Goal: Task Accomplishment & Management: Use online tool/utility

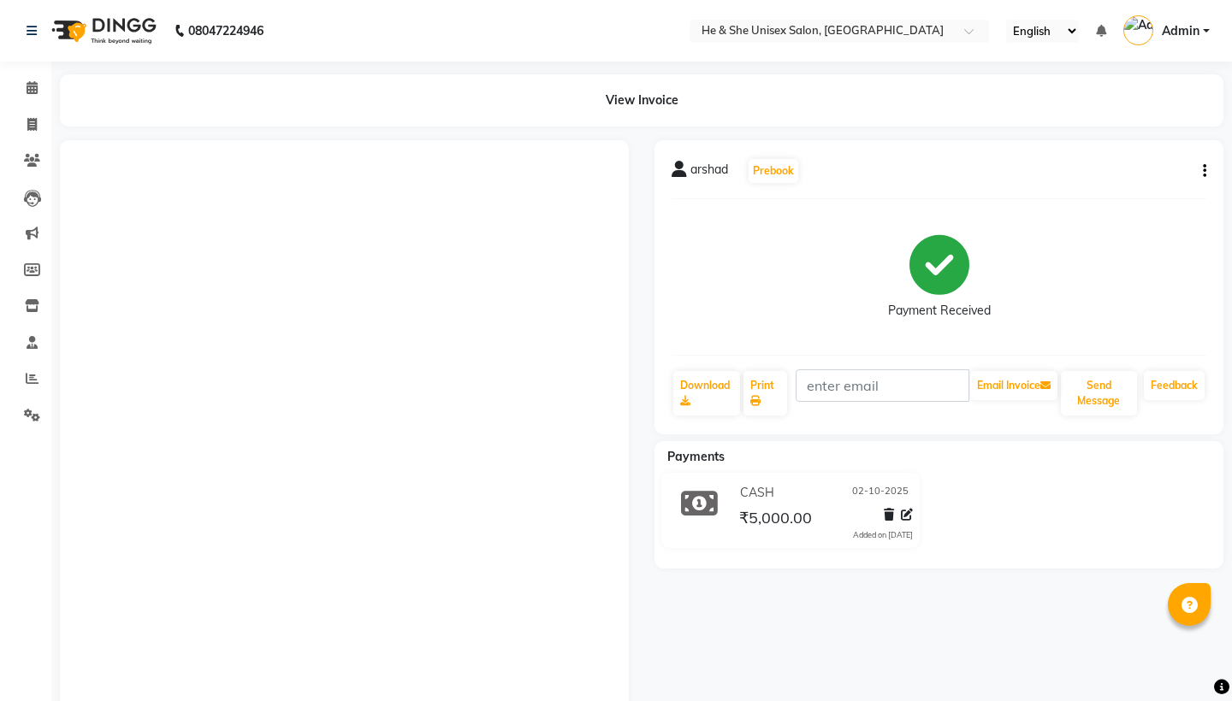
click at [25, 104] on li "Calendar" at bounding box center [25, 88] width 51 height 37
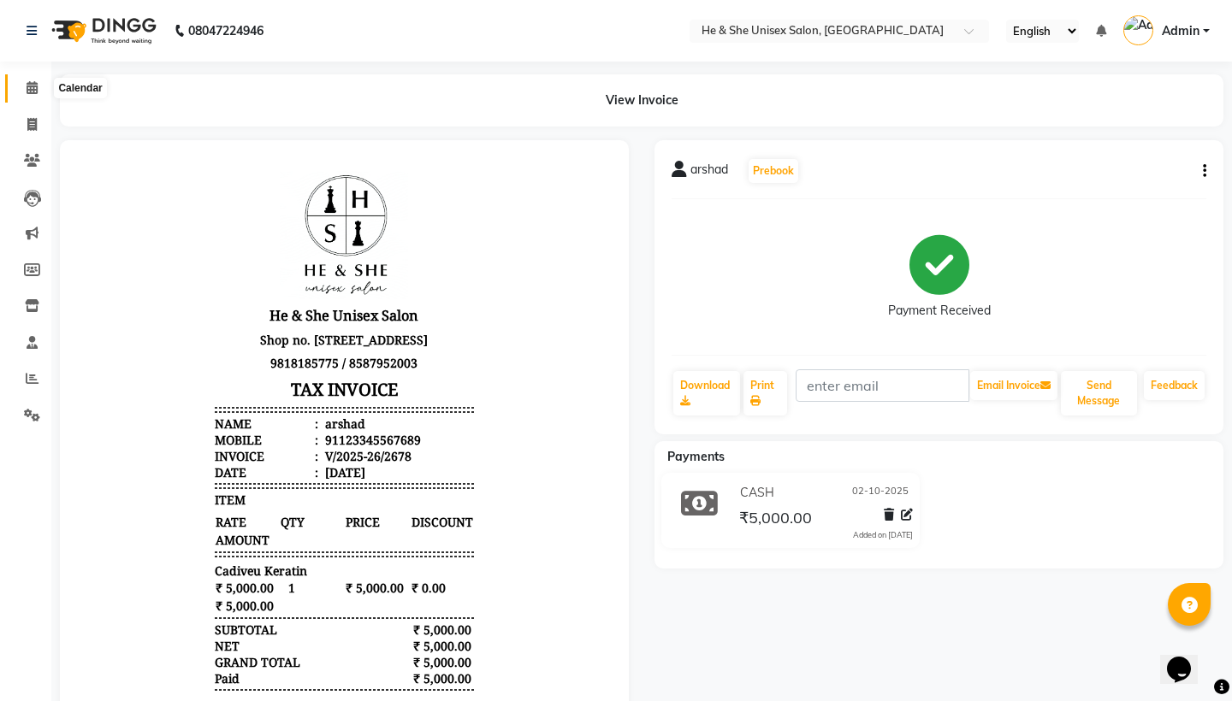
click at [27, 95] on span at bounding box center [32, 89] width 30 height 20
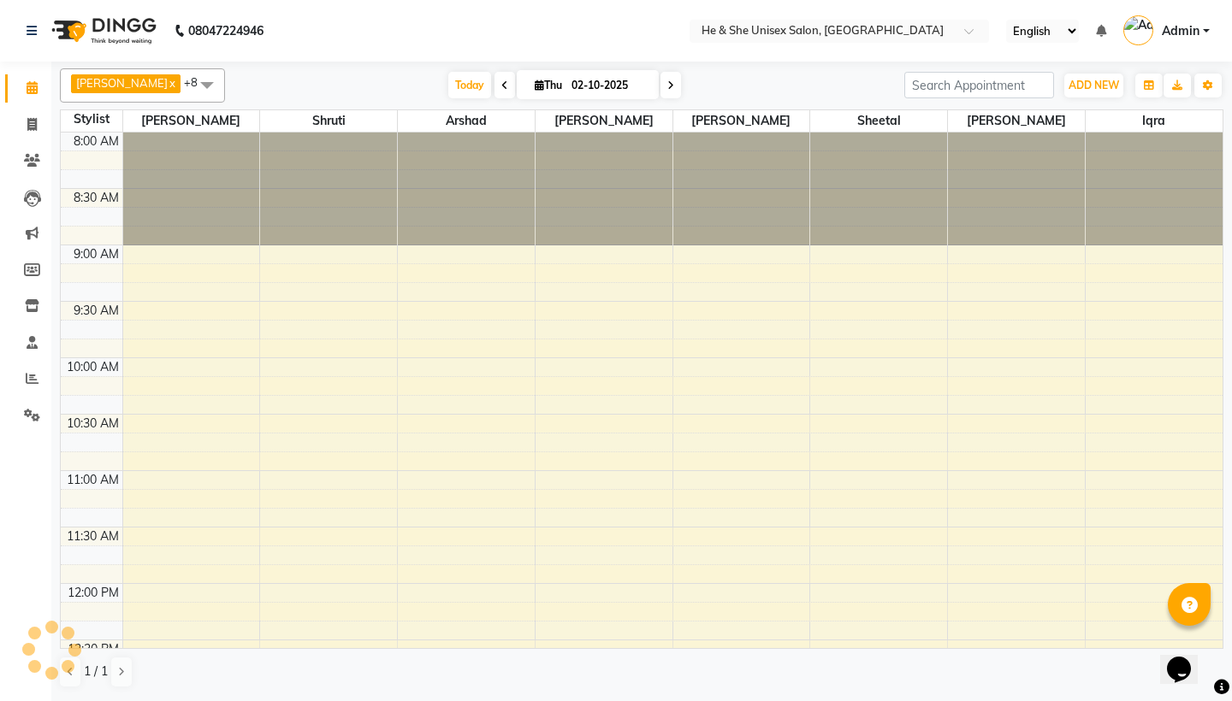
scroll to position [919, 0]
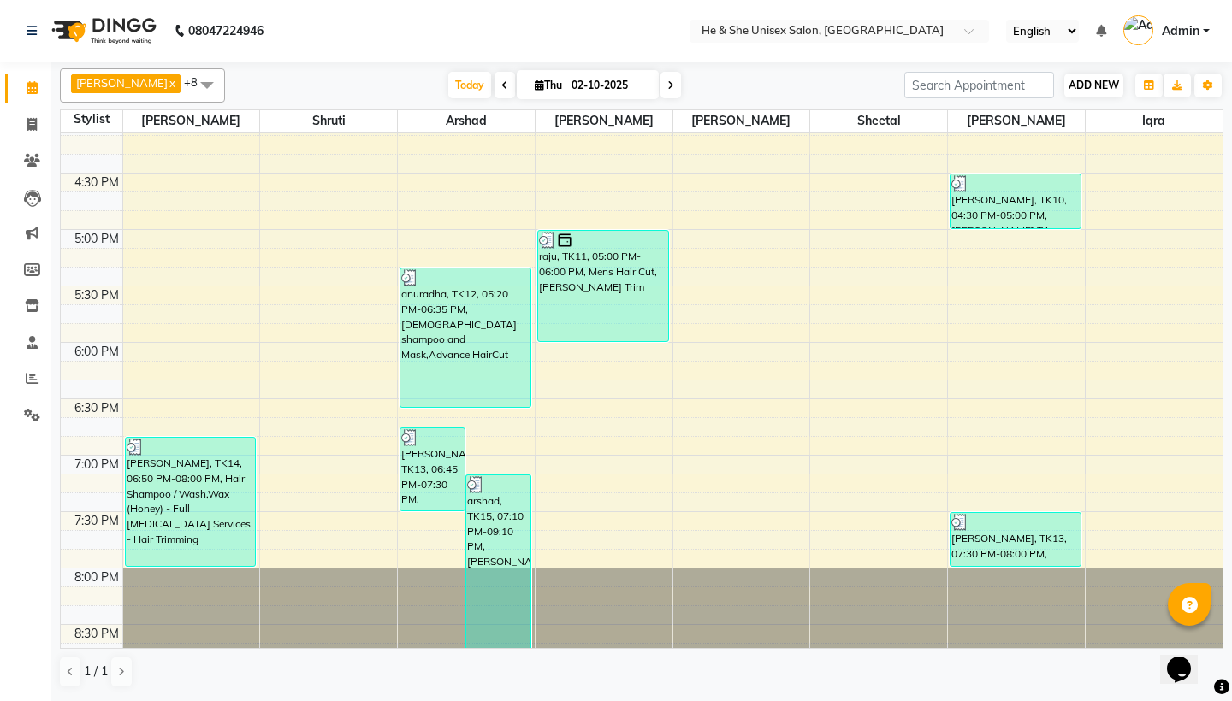
click at [1083, 86] on span "ADD NEW" at bounding box center [1093, 85] width 50 height 13
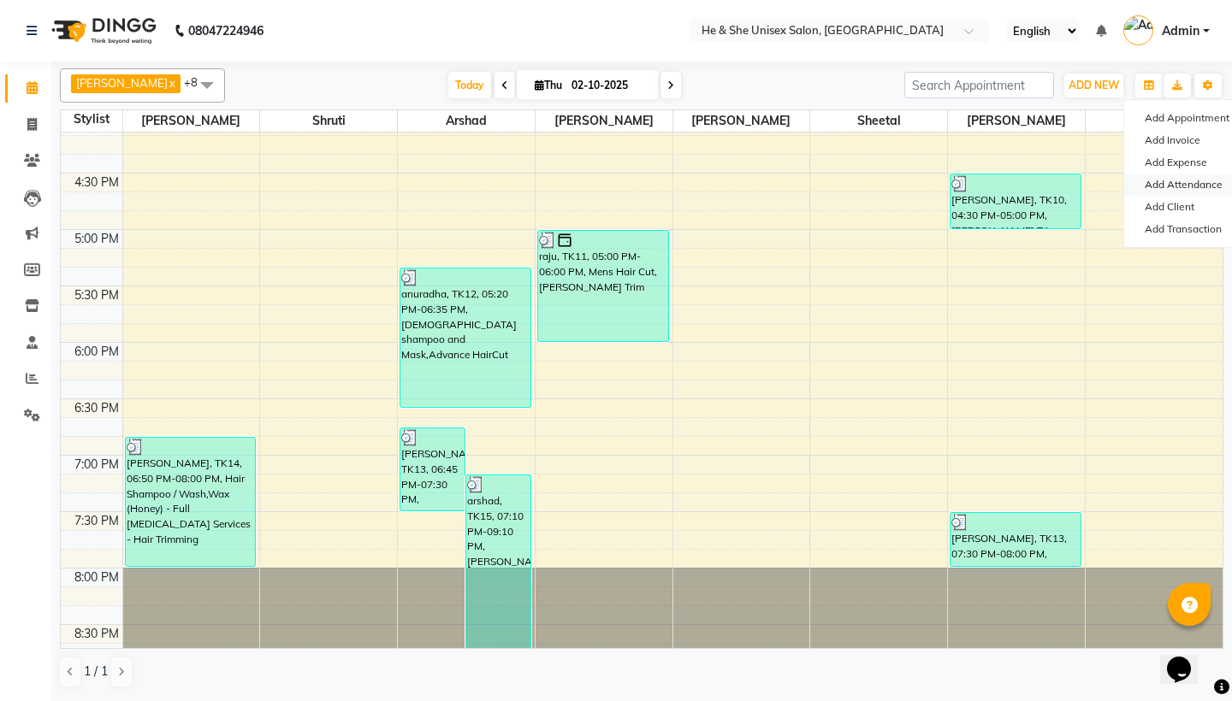
click at [1151, 182] on link "Add Attendance" at bounding box center [1191, 185] width 135 height 22
select select "A"
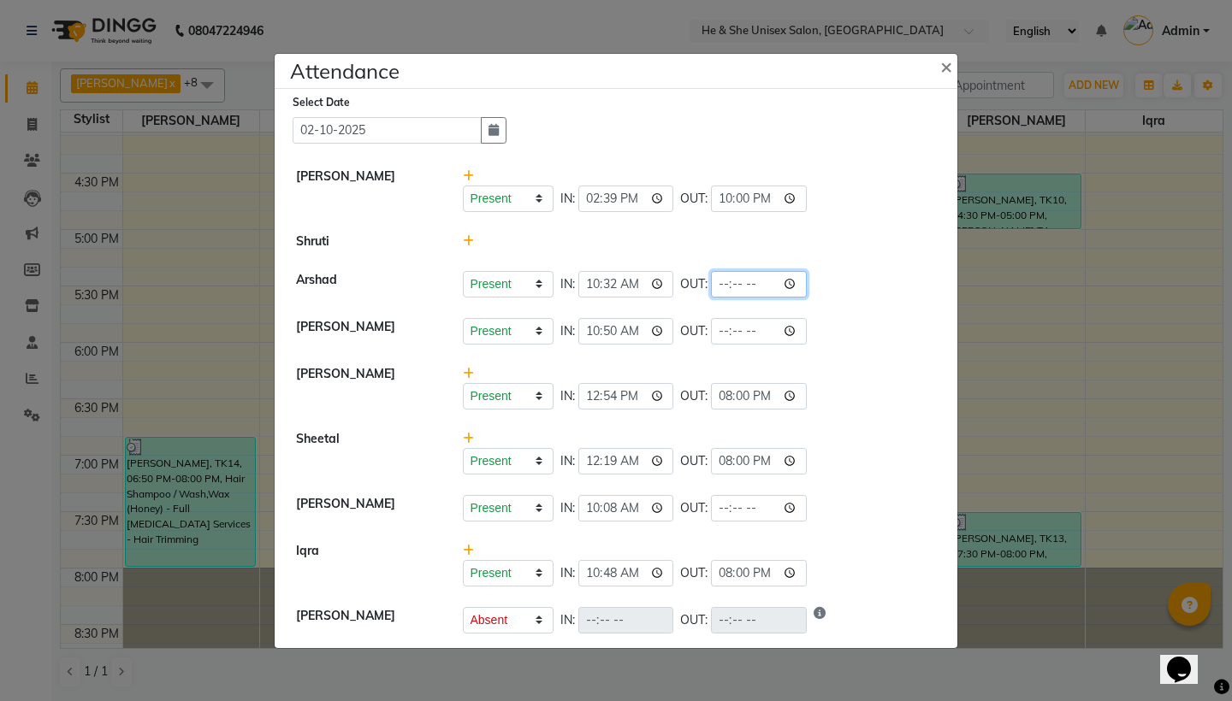
click at [711, 286] on input "time" at bounding box center [759, 284] width 96 height 27
click at [713, 283] on input "time" at bounding box center [759, 284] width 96 height 27
click at [717, 288] on input "time" at bounding box center [759, 284] width 96 height 27
click at [743, 287] on input "time" at bounding box center [759, 284] width 96 height 27
type input "21:00"
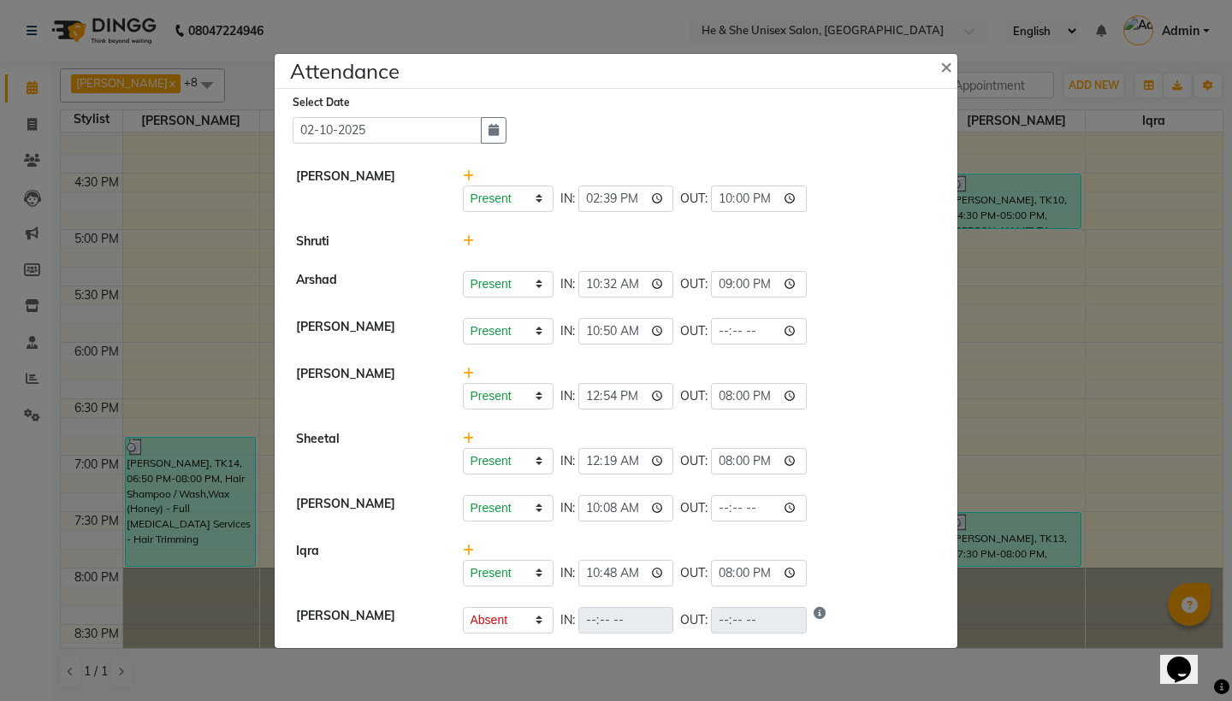
click at [813, 281] on div "Present Absent Late Half Day Weekly Off IN: 10:32 OUT: 21:00" at bounding box center [700, 284] width 474 height 27
select select "A"
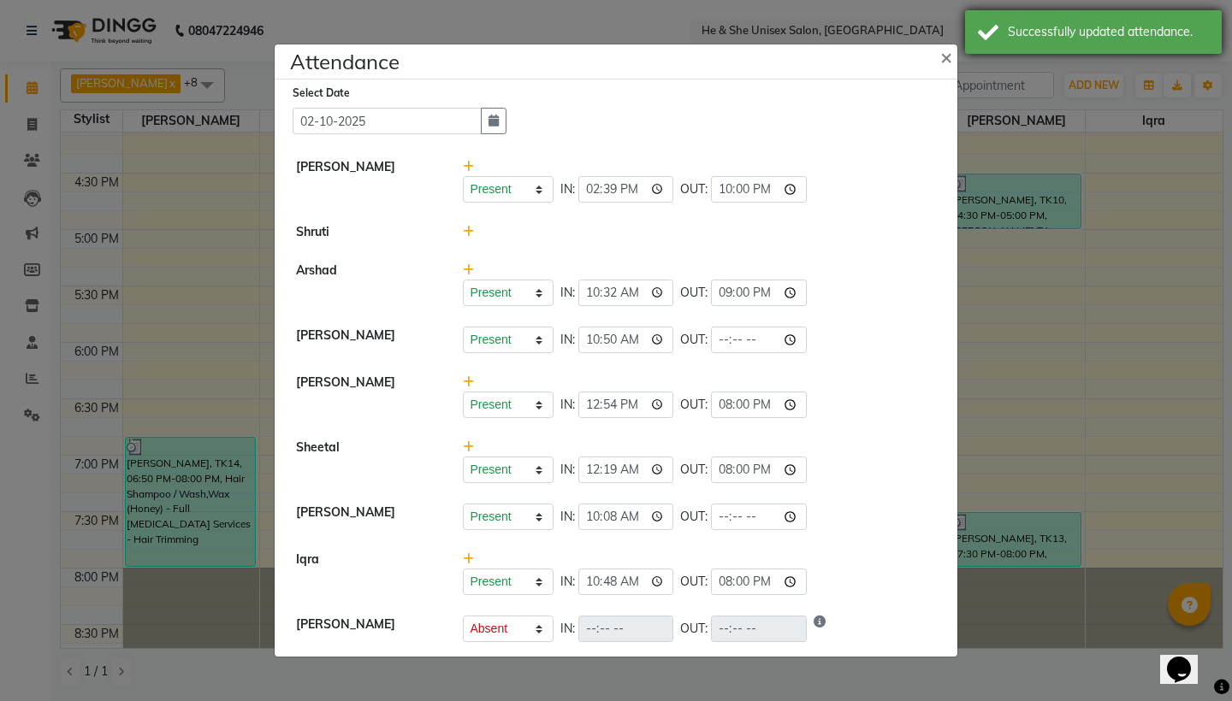
click at [1027, 24] on div "Successfully updated attendance." at bounding box center [1108, 32] width 201 height 18
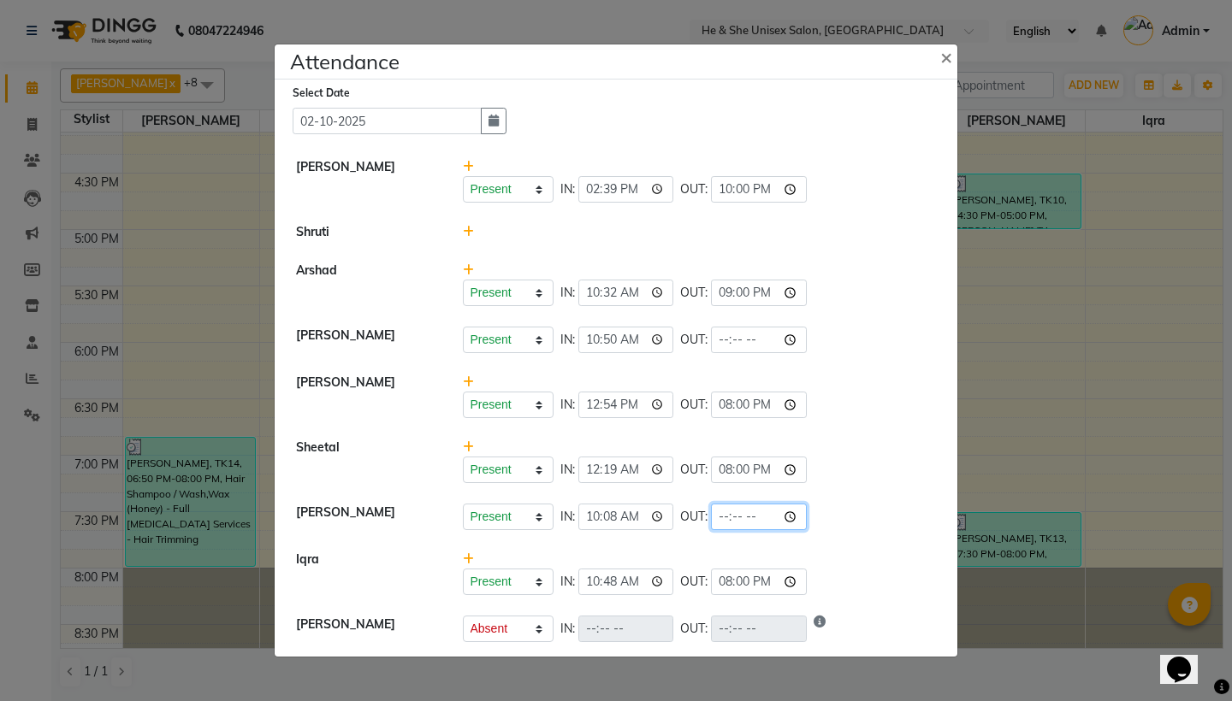
click at [711, 516] on input "time" at bounding box center [759, 517] width 96 height 27
click at [719, 514] on input "time" at bounding box center [759, 517] width 96 height 27
click at [739, 516] on input "time" at bounding box center [759, 517] width 96 height 27
type input "22:05"
click at [801, 489] on li "Sheetal Present Absent Late Half Day Weekly Off IN: 00:19 OUT: 20:00" at bounding box center [616, 462] width 674 height 66
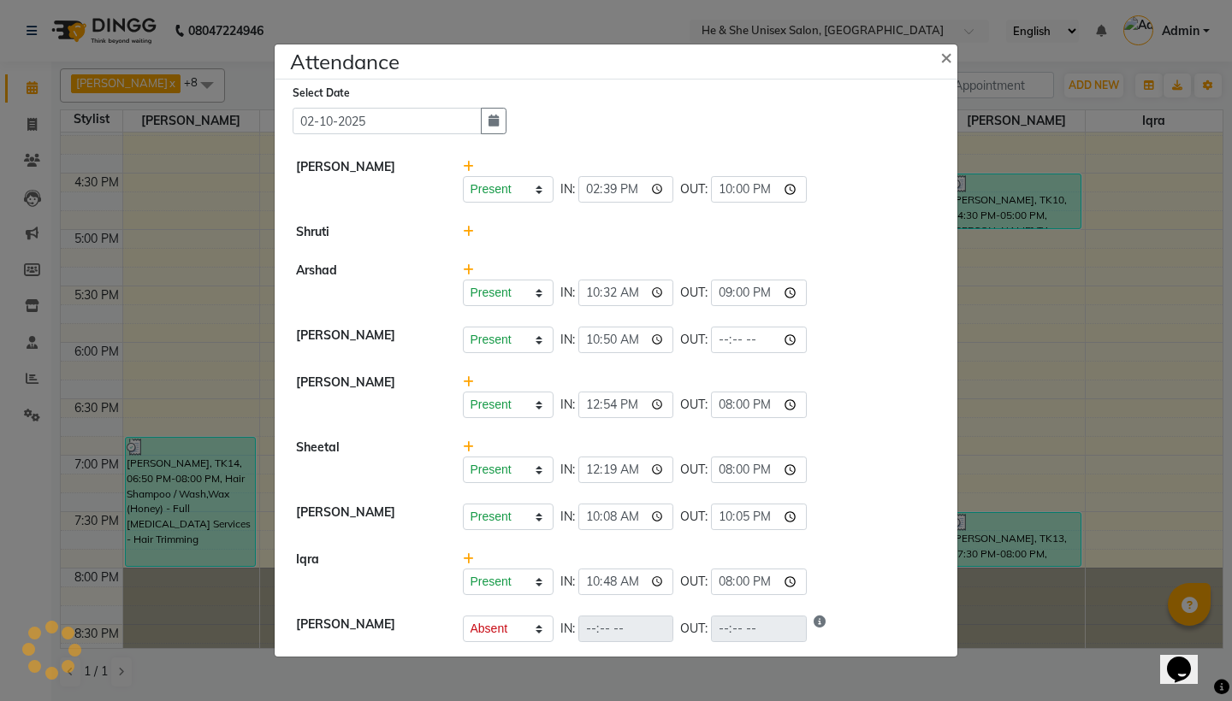
select select "A"
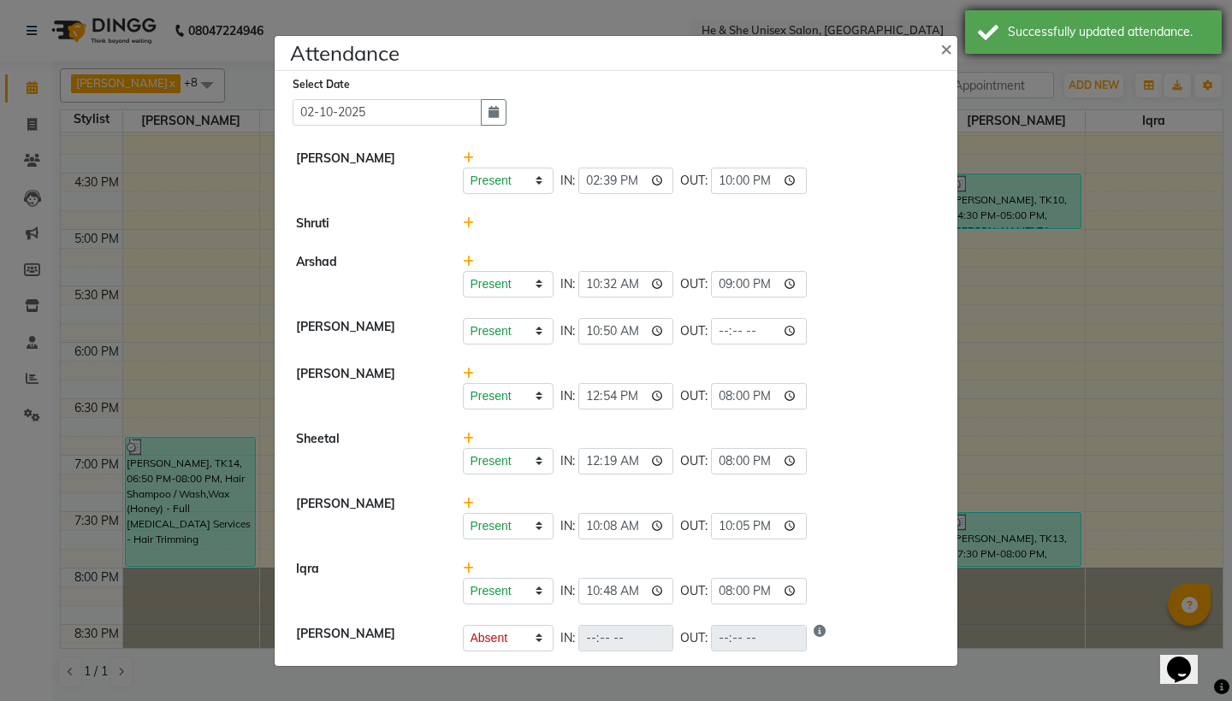
click at [1036, 36] on div "Successfully updated attendance." at bounding box center [1108, 32] width 201 height 18
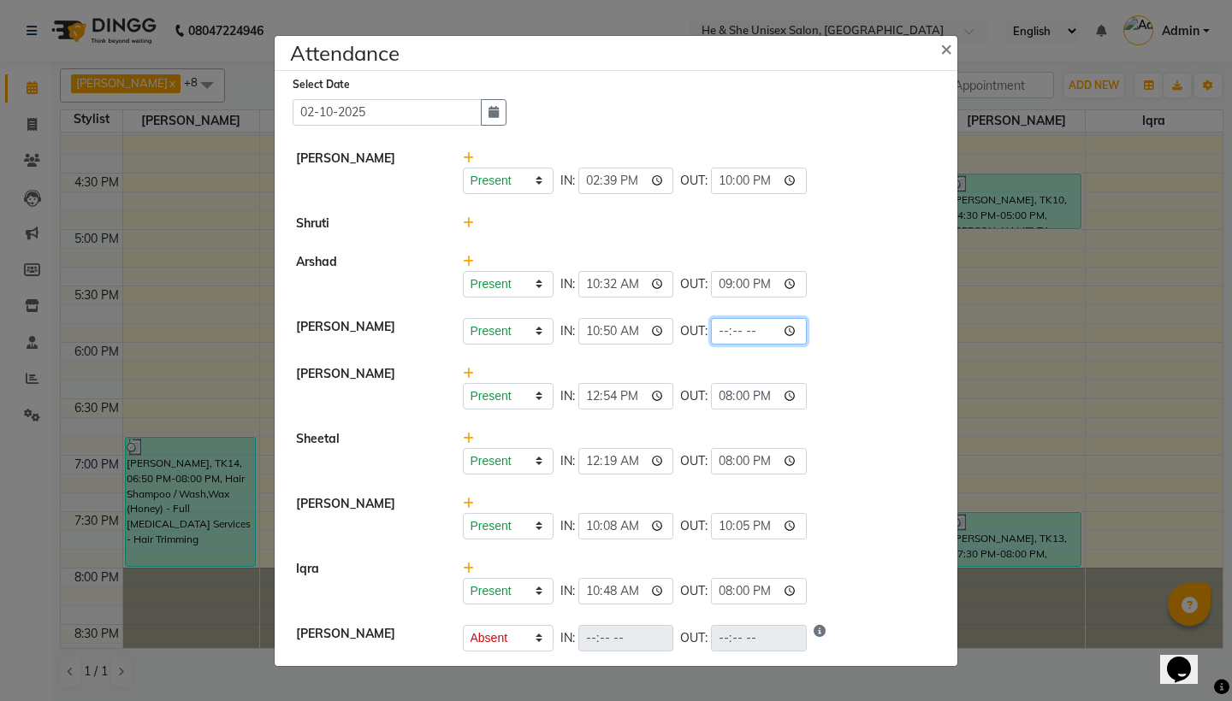
click at [711, 329] on input "time" at bounding box center [759, 331] width 96 height 27
click at [721, 329] on input "time" at bounding box center [759, 331] width 96 height 27
click at [745, 331] on input "time" at bounding box center [759, 331] width 96 height 27
type input "22:05"
click at [824, 293] on div "Present Absent Late Half Day Weekly Off IN: 10:32 OUT: 21:00" at bounding box center [700, 284] width 474 height 27
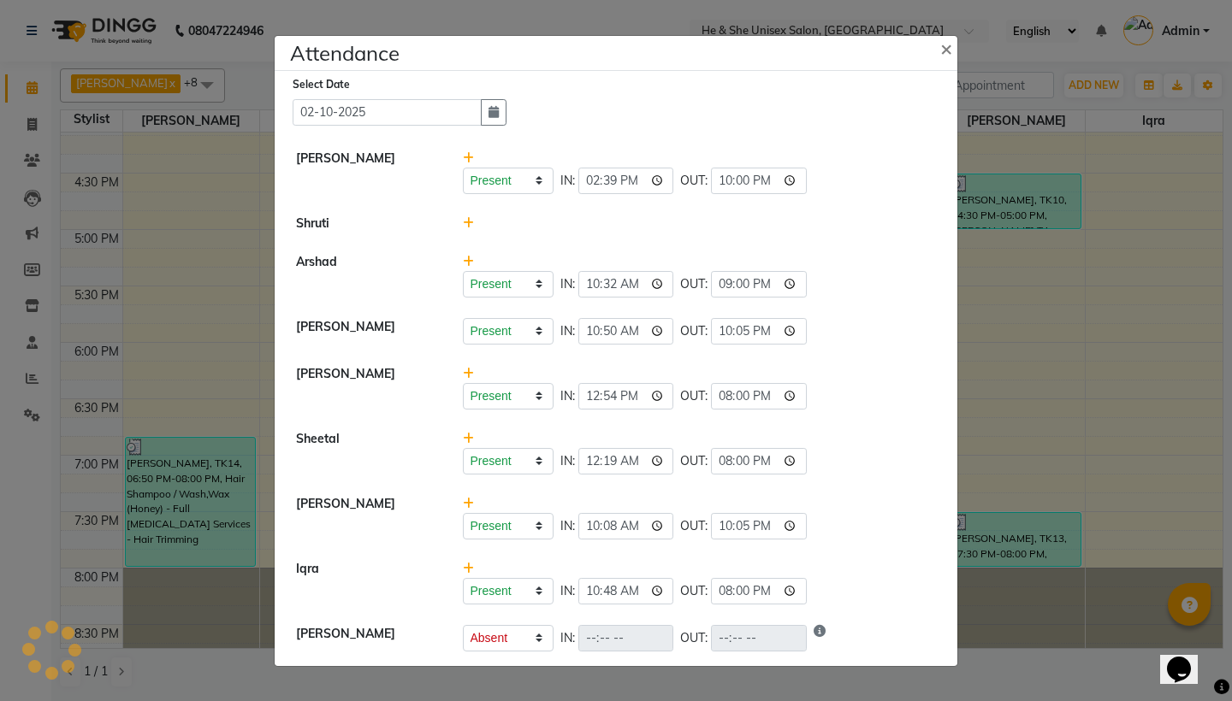
select select "A"
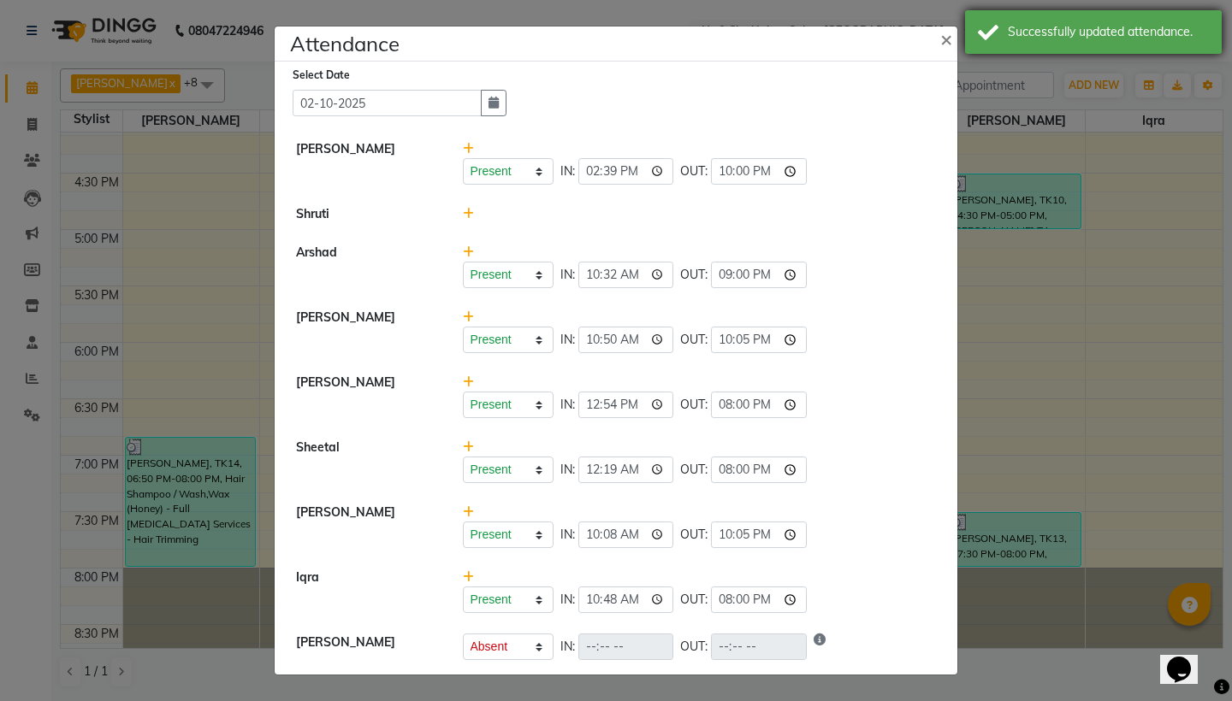
click at [1053, 41] on div "Successfully updated attendance." at bounding box center [1093, 32] width 257 height 44
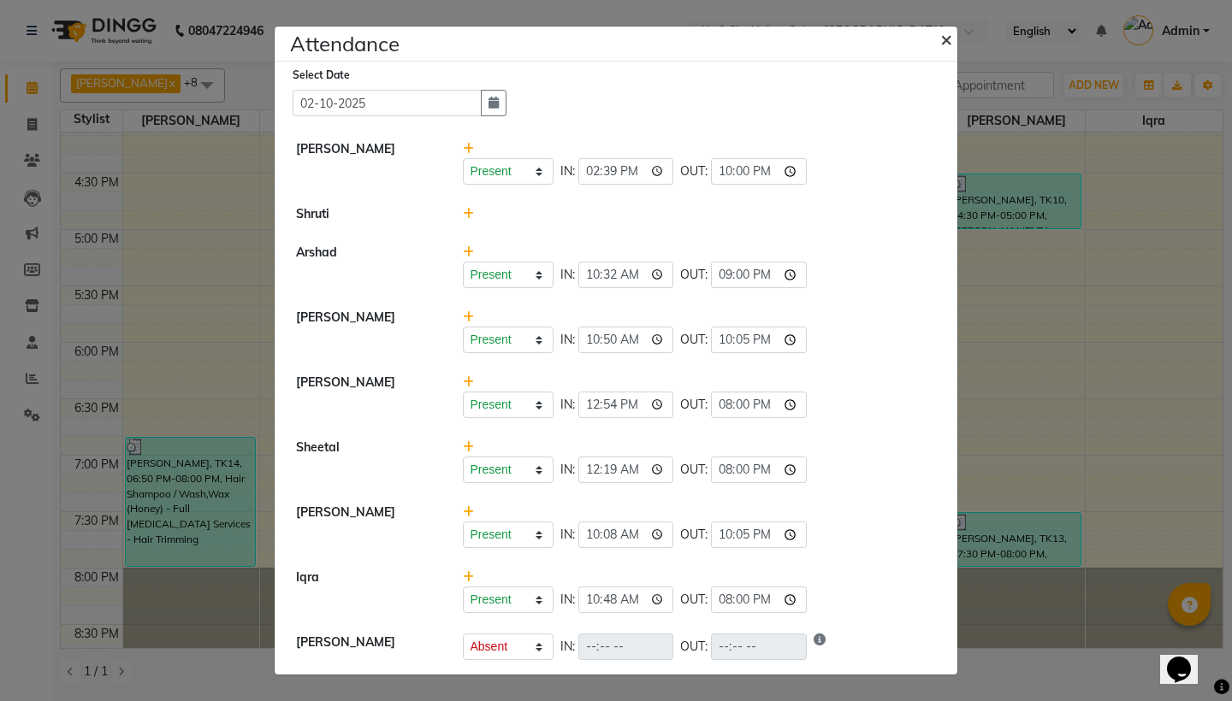
click at [942, 38] on span "×" at bounding box center [946, 39] width 12 height 26
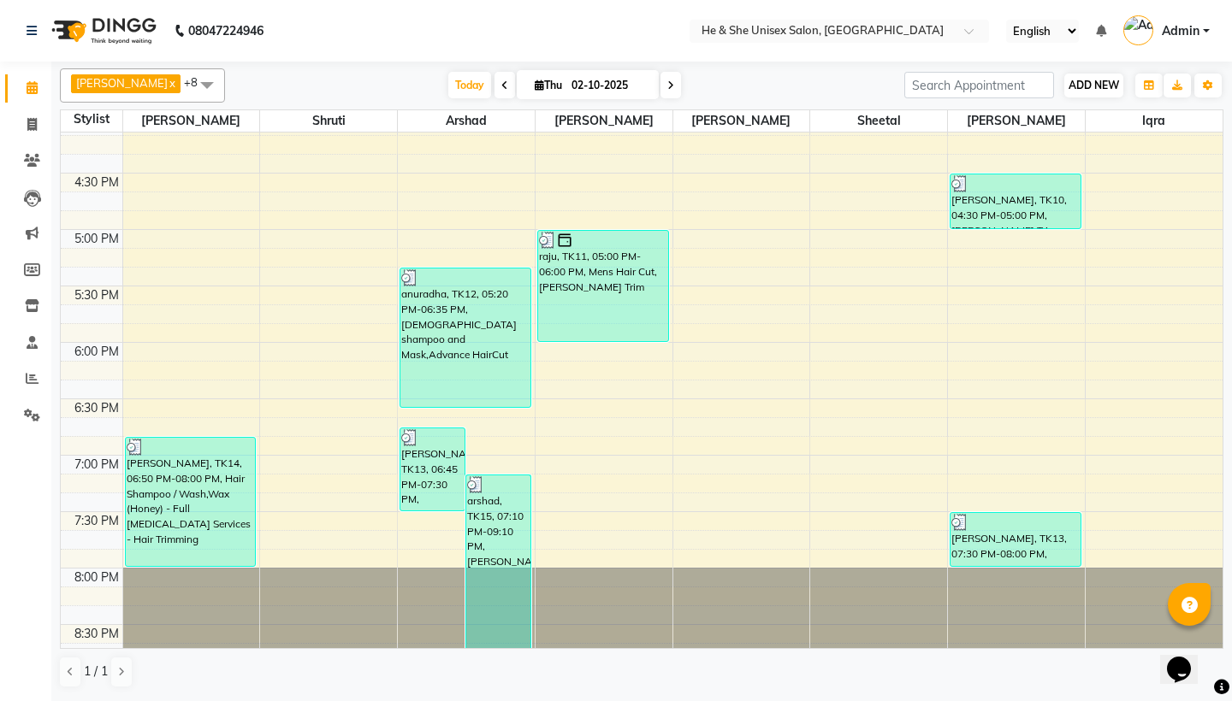
click at [1098, 79] on span "ADD NEW" at bounding box center [1093, 85] width 50 height 13
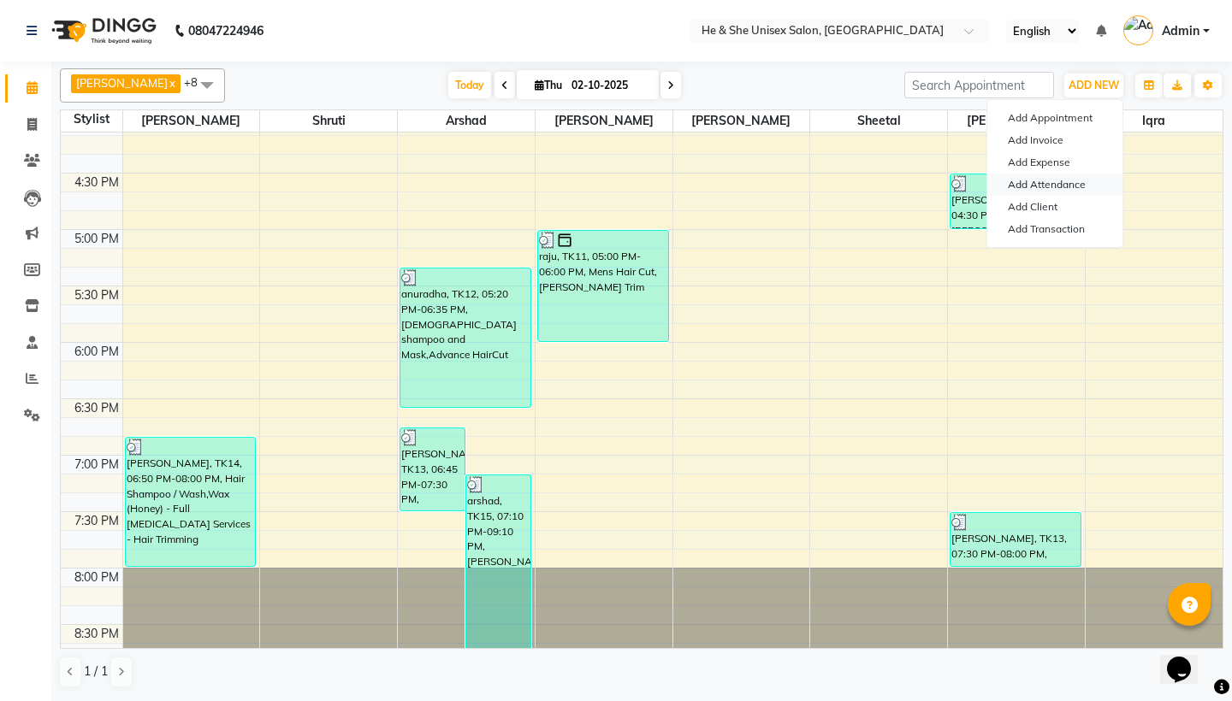
click at [1080, 180] on link "Add Attendance" at bounding box center [1054, 185] width 135 height 22
select select "A"
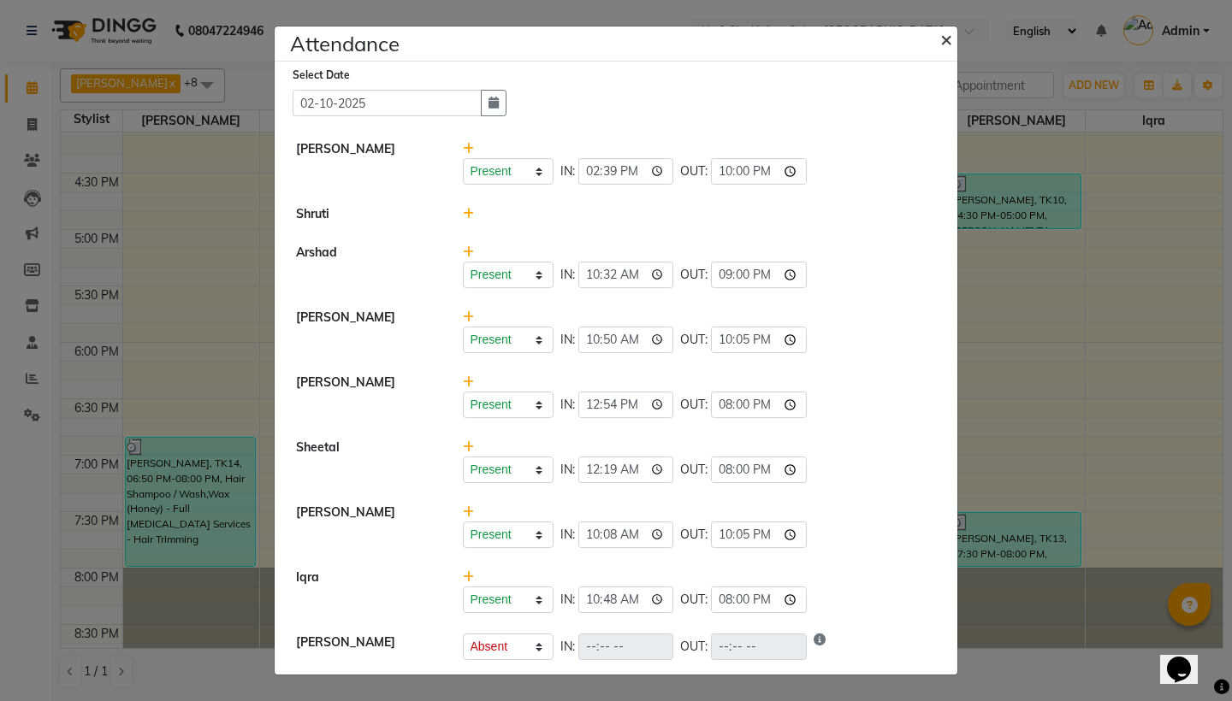
click at [947, 38] on span "×" at bounding box center [946, 39] width 12 height 26
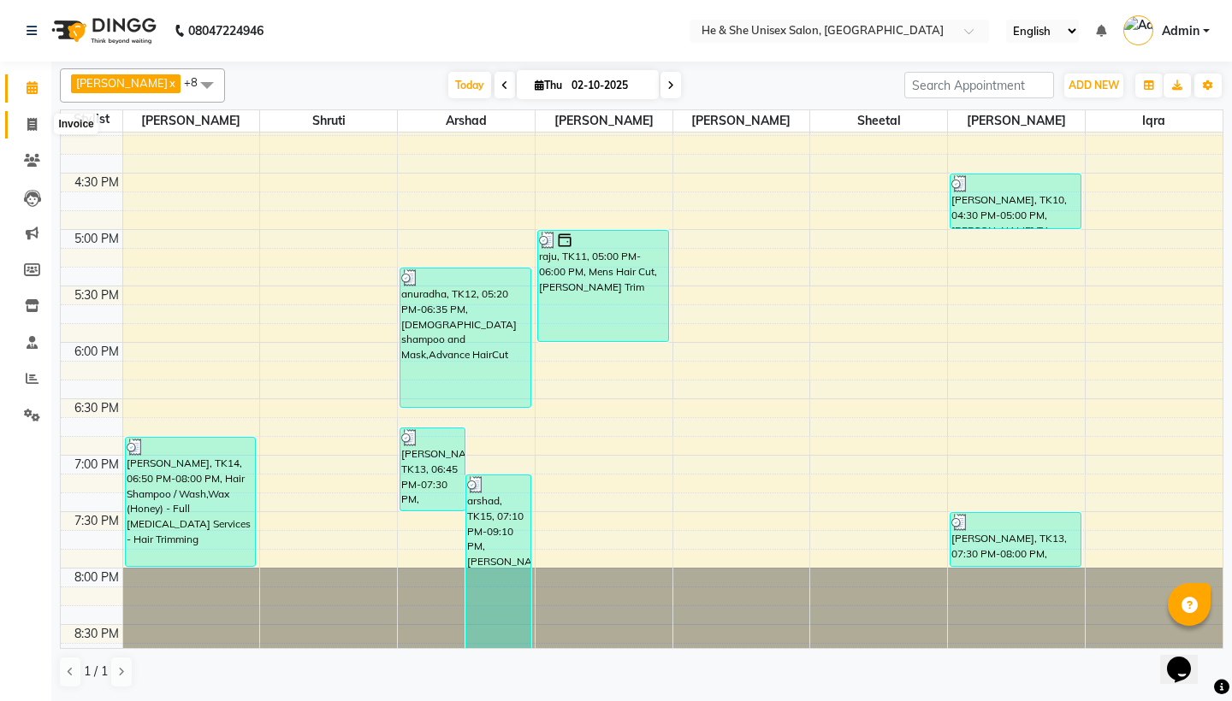
click at [31, 124] on icon at bounding box center [31, 124] width 9 height 13
select select "4745"
select select "service"
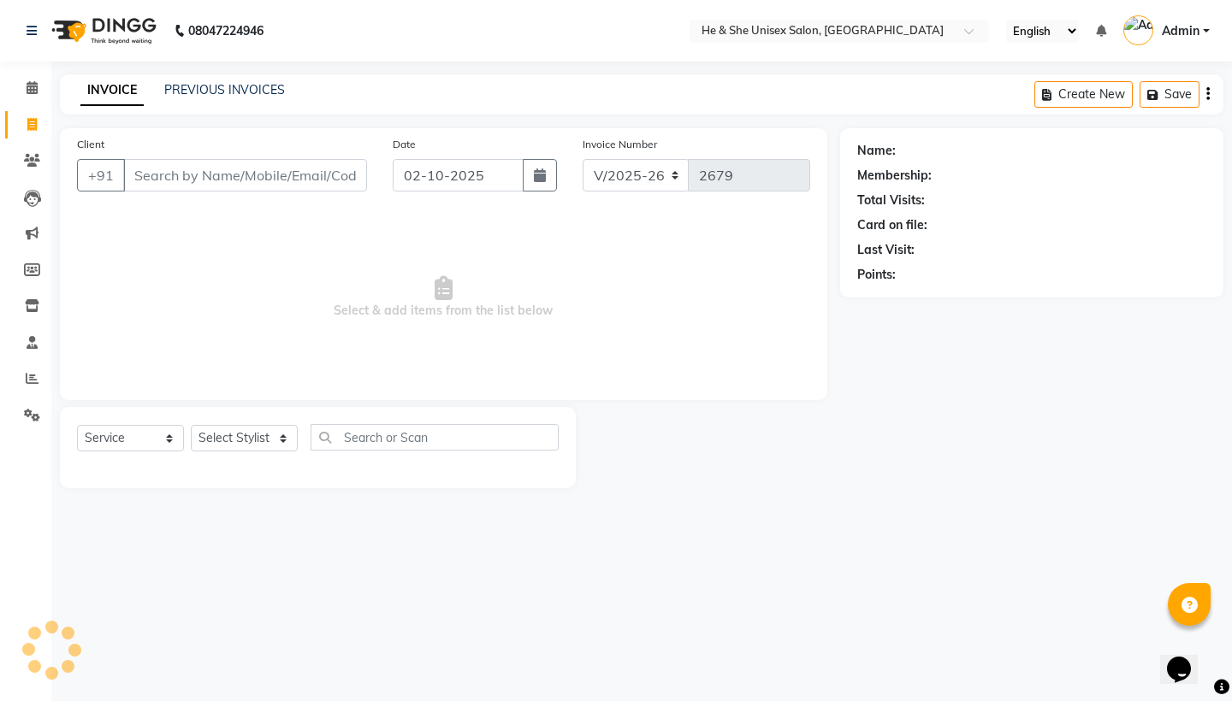
click at [225, 182] on input "Client" at bounding box center [245, 175] width 244 height 33
